Goal: Find contact information: Find contact information

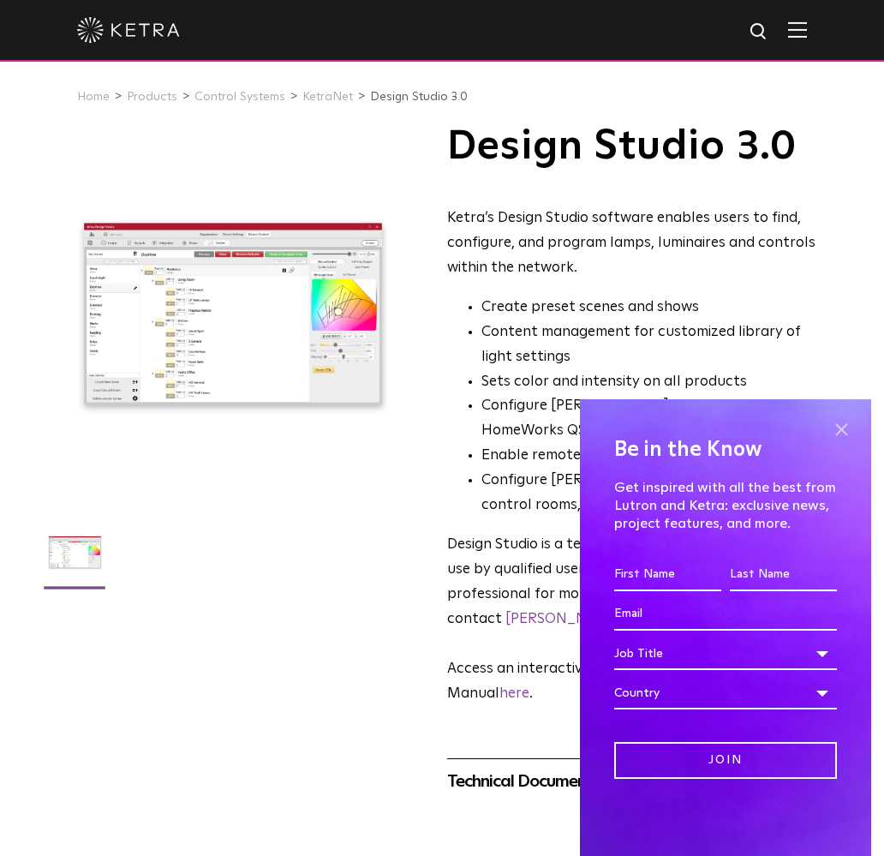
click at [837, 427] on span at bounding box center [841, 429] width 26 height 26
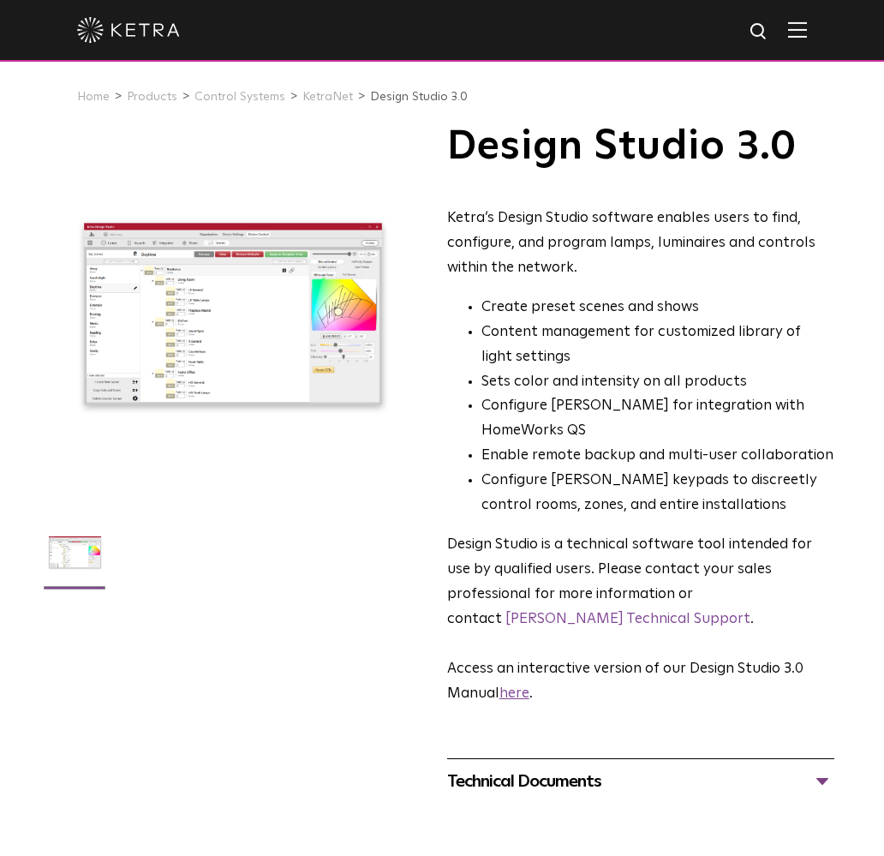
click at [519, 686] on link "here" at bounding box center [514, 693] width 30 height 15
click at [720, 612] on link "[PERSON_NAME] Technical Support" at bounding box center [627, 619] width 245 height 15
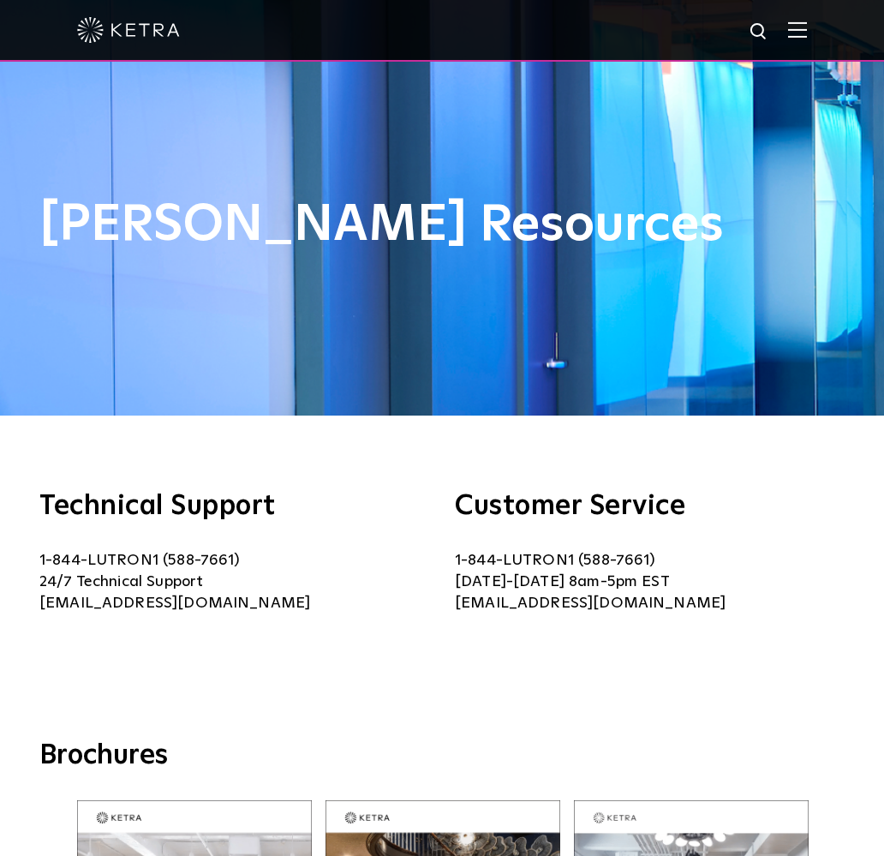
click at [798, 31] on img at bounding box center [797, 29] width 19 height 16
